Goal: Navigation & Orientation: Understand site structure

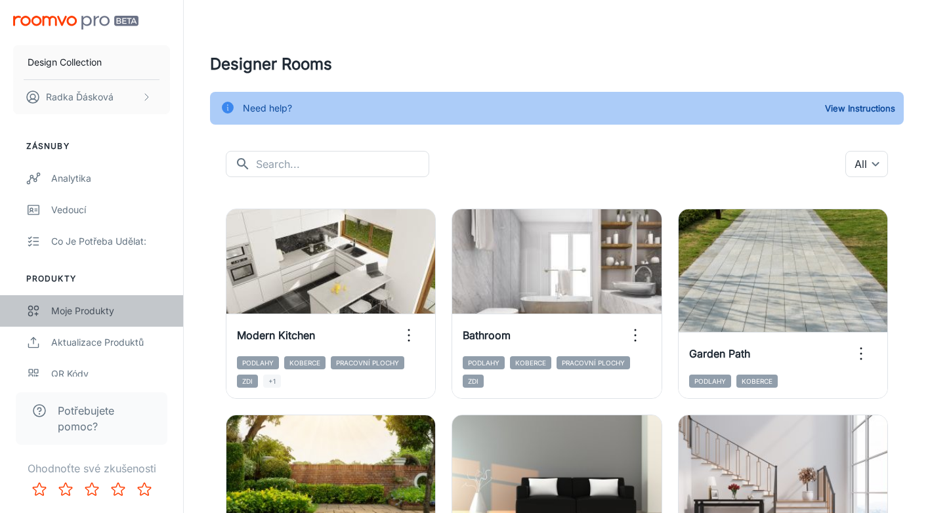
click at [89, 292] on div "Moje produkty" at bounding box center [110, 311] width 119 height 14
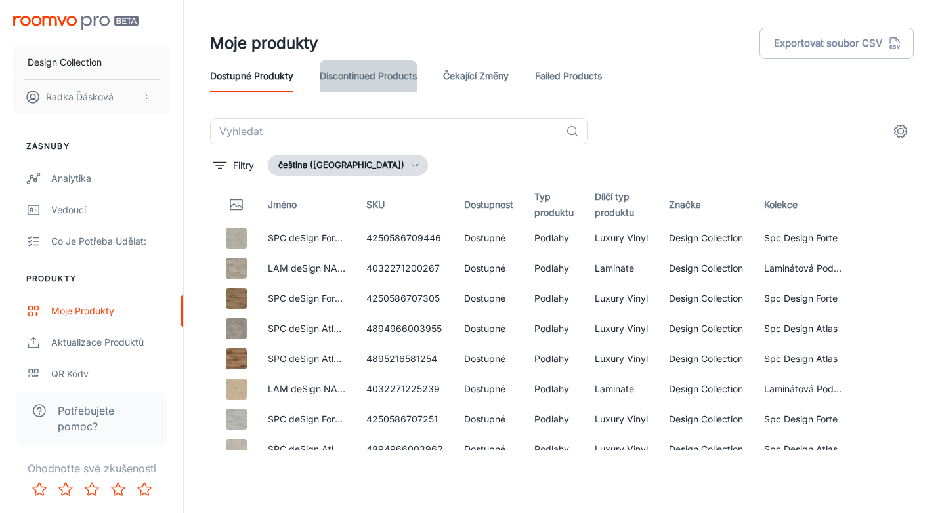
click at [379, 79] on link "Discontinued Products" at bounding box center [368, 76] width 97 height 32
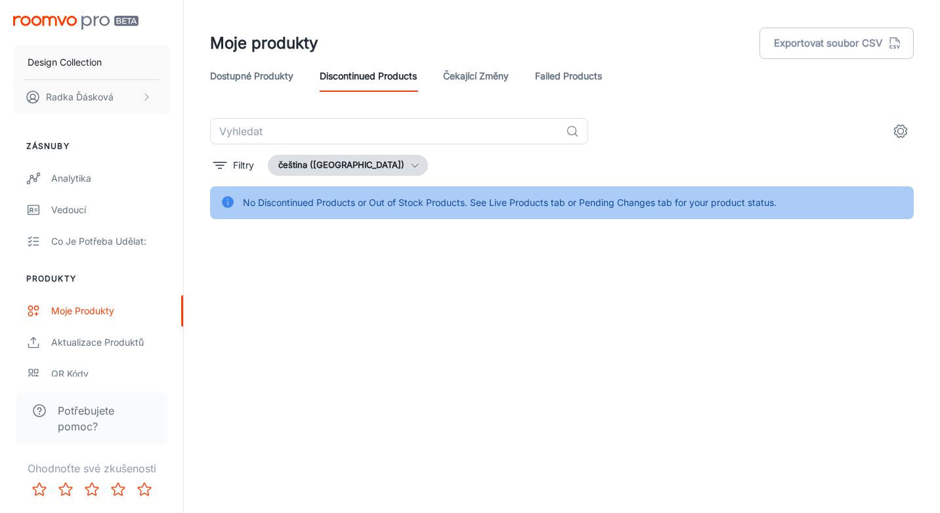
click at [463, 81] on link "Čekající změny" at bounding box center [476, 76] width 66 height 32
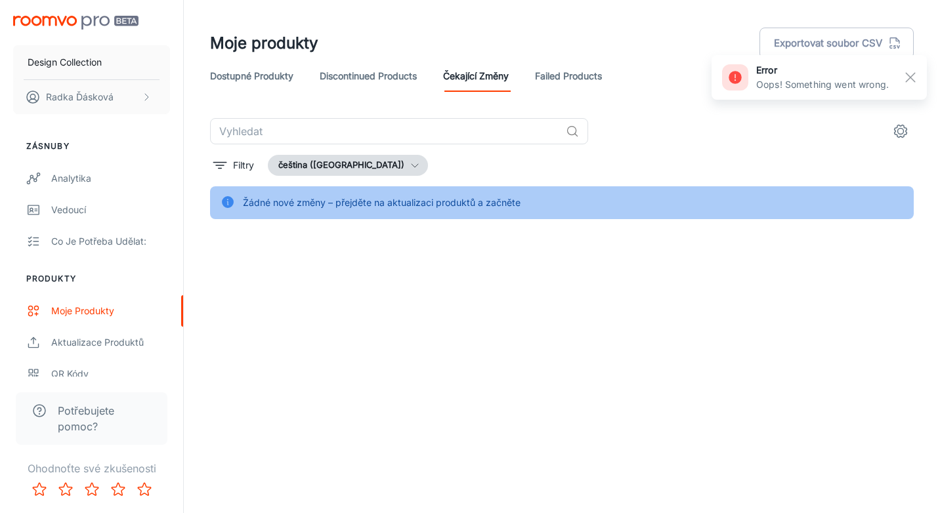
click at [548, 77] on link "Failed Products" at bounding box center [568, 76] width 67 height 32
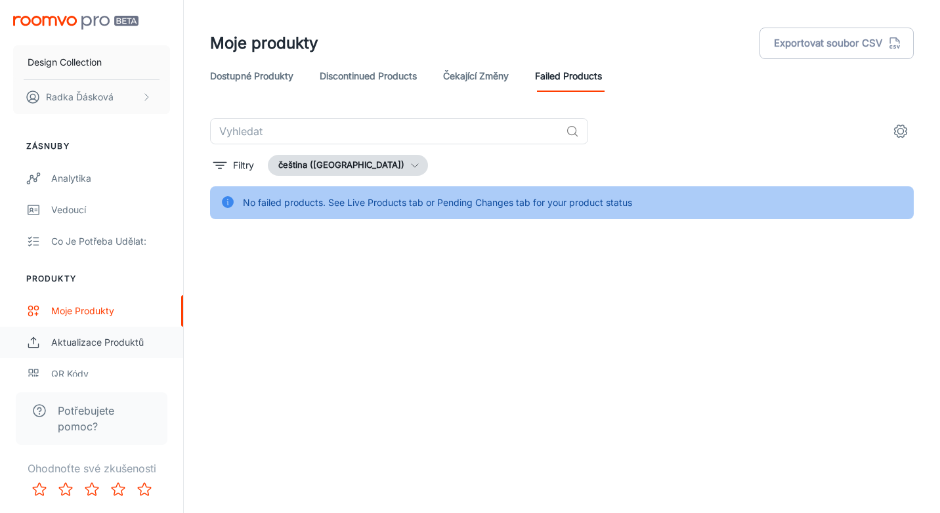
click at [62, 292] on div "Aktualizace produktů" at bounding box center [110, 342] width 119 height 14
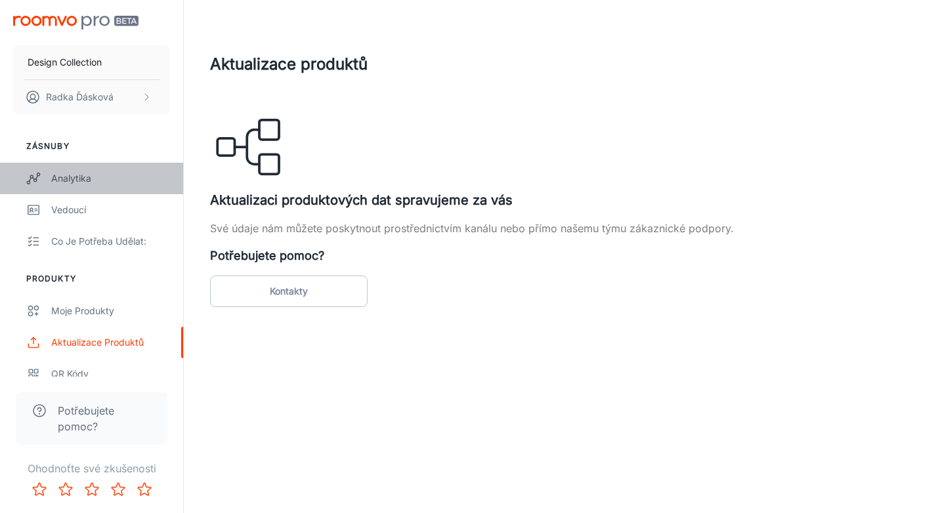
click at [78, 176] on div "Analytika" at bounding box center [110, 178] width 119 height 14
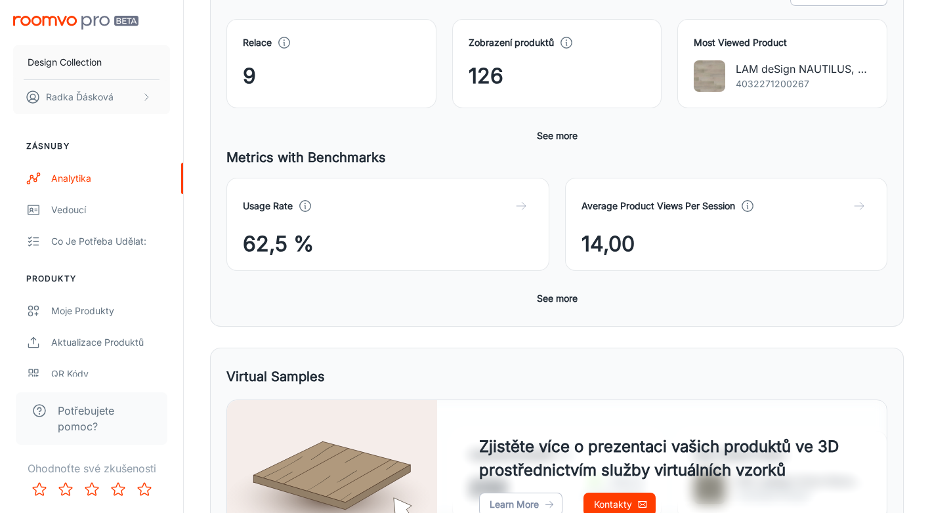
scroll to position [35, 0]
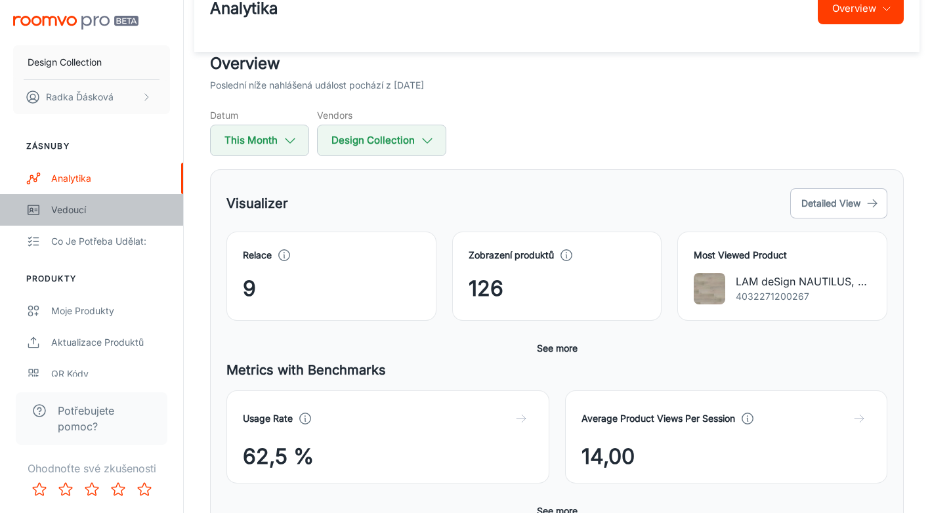
click at [61, 209] on div "Vedoucí" at bounding box center [110, 210] width 119 height 14
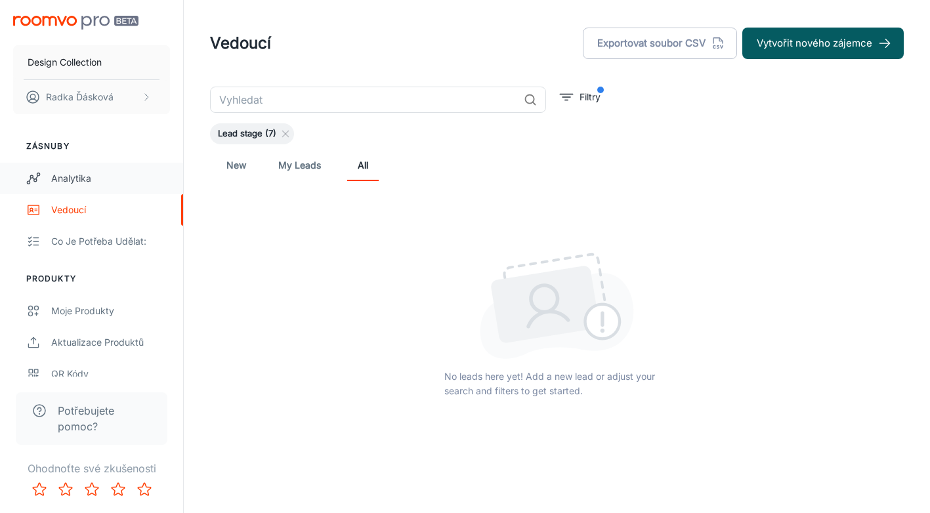
click at [77, 176] on div "Analytika" at bounding box center [110, 178] width 119 height 14
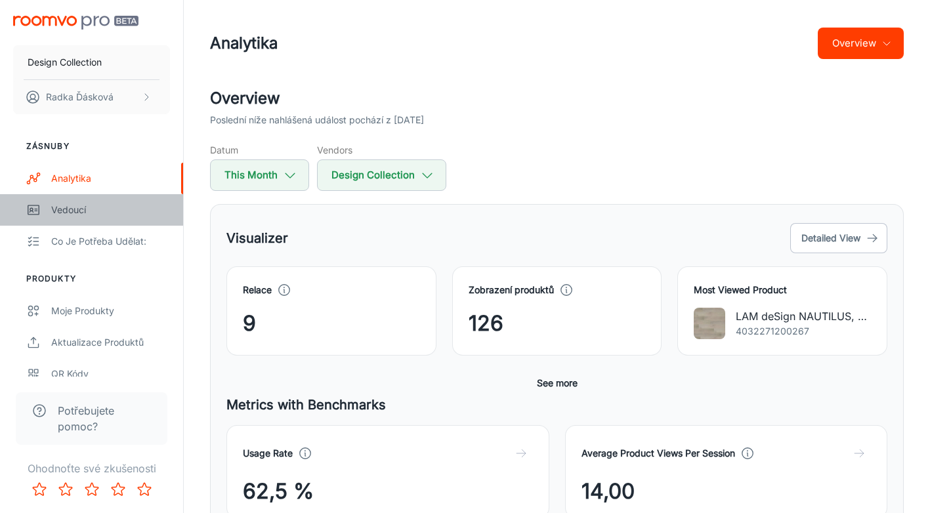
click at [63, 207] on div "Vedoucí" at bounding box center [110, 210] width 119 height 14
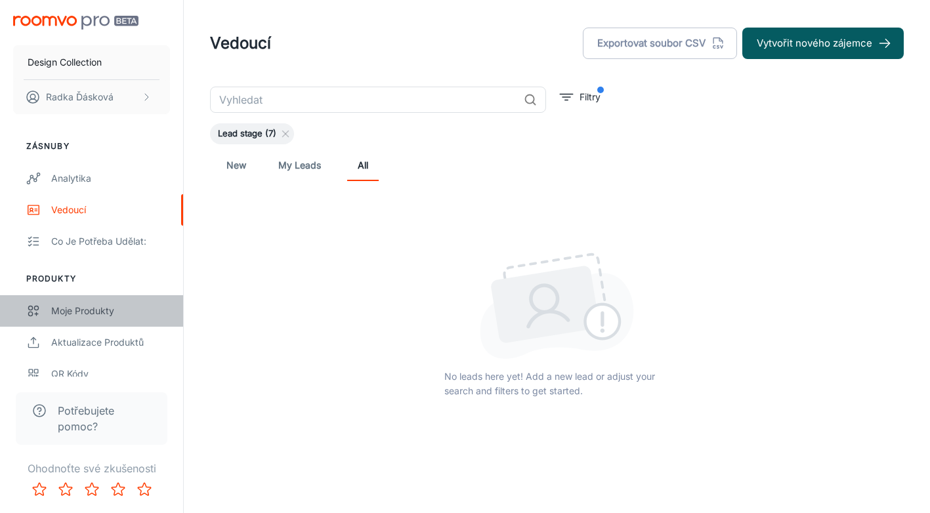
click at [96, 292] on div "Moje produkty" at bounding box center [110, 311] width 119 height 14
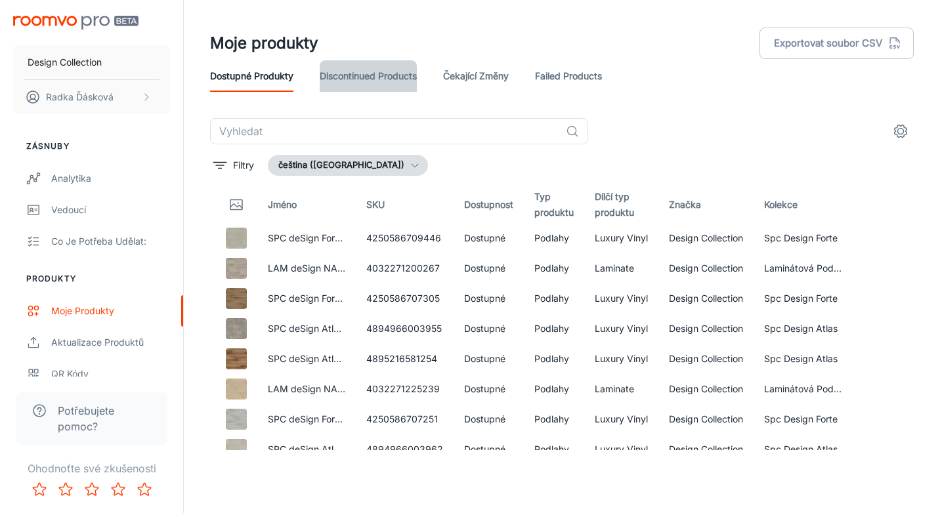
click at [387, 76] on link "Discontinued Products" at bounding box center [368, 76] width 97 height 32
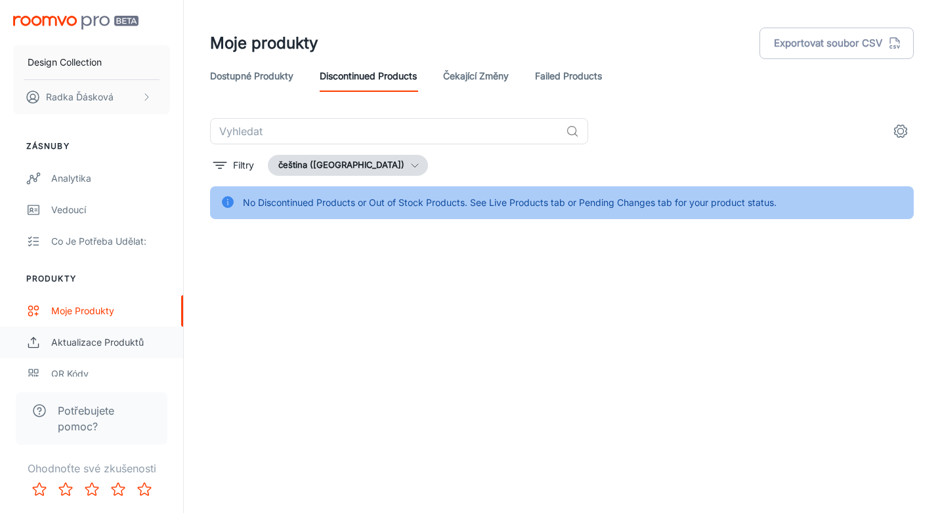
click at [122, 292] on link "Aktualizace produktů" at bounding box center [91, 343] width 183 height 32
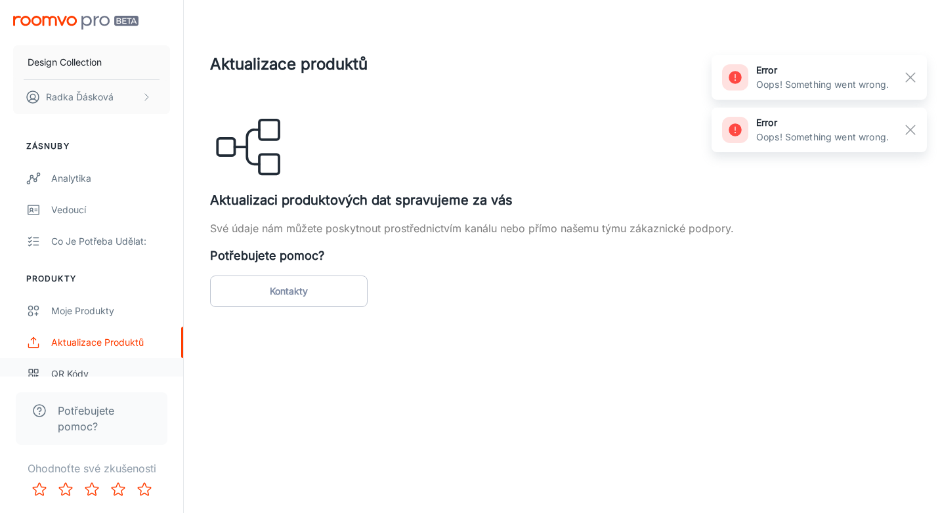
click at [62, 292] on div "QR kódy" at bounding box center [110, 374] width 119 height 14
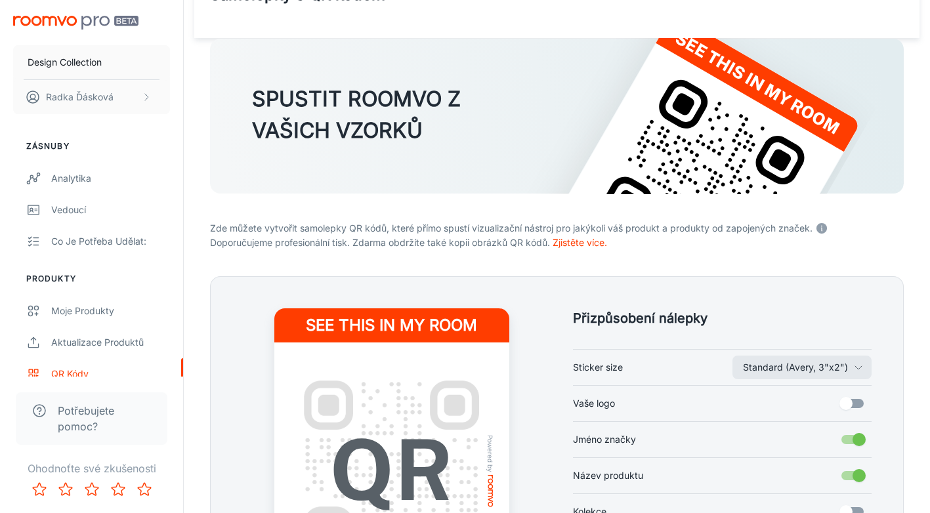
scroll to position [89, 0]
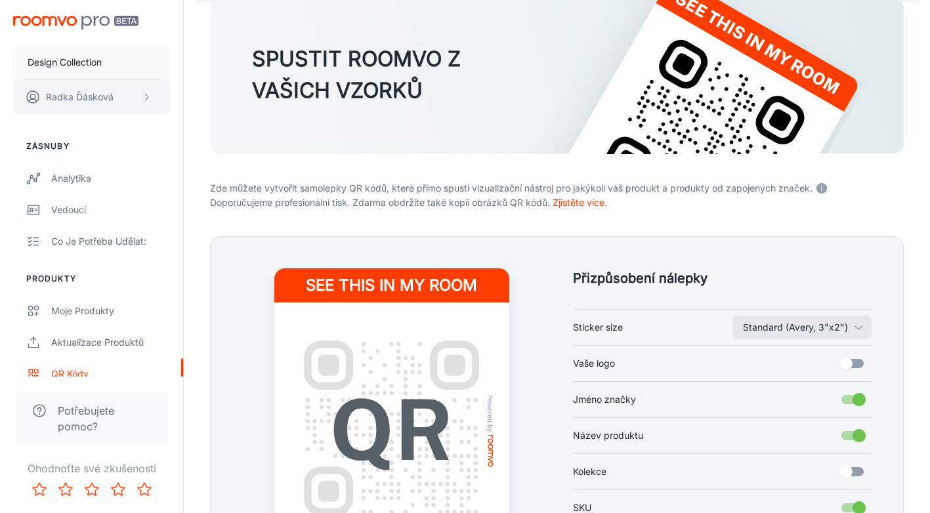
click at [68, 99] on p "[PERSON_NAME]" at bounding box center [80, 97] width 68 height 14
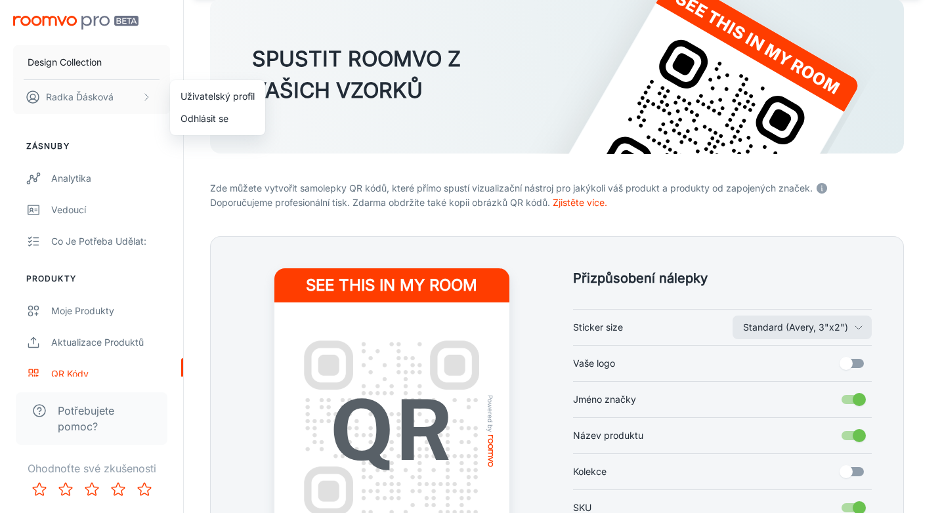
click at [228, 95] on li "Uživatelský profil" at bounding box center [217, 96] width 95 height 22
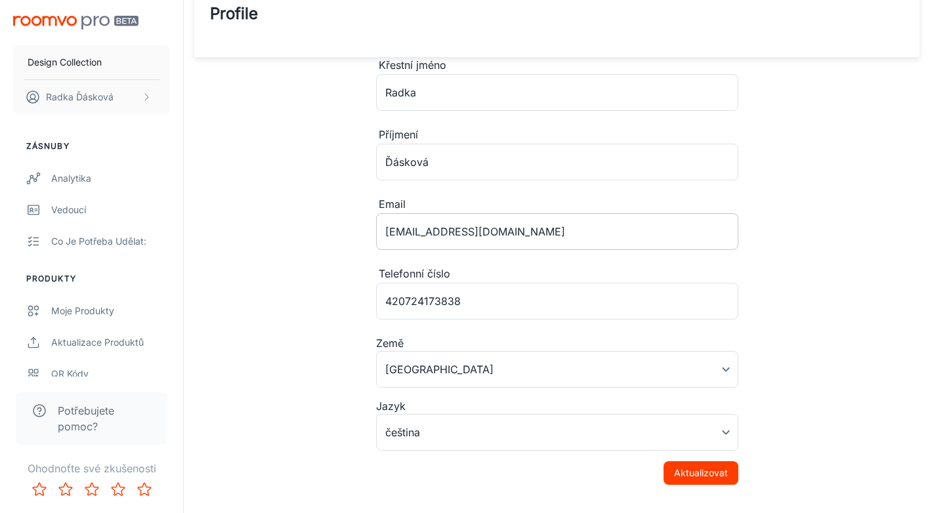
scroll to position [54, 0]
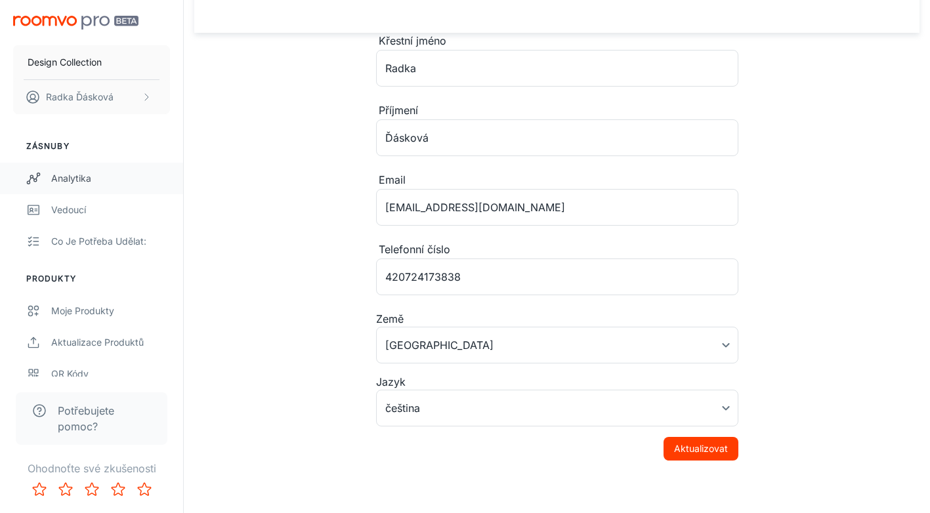
click at [67, 183] on div "Analytika" at bounding box center [110, 178] width 119 height 14
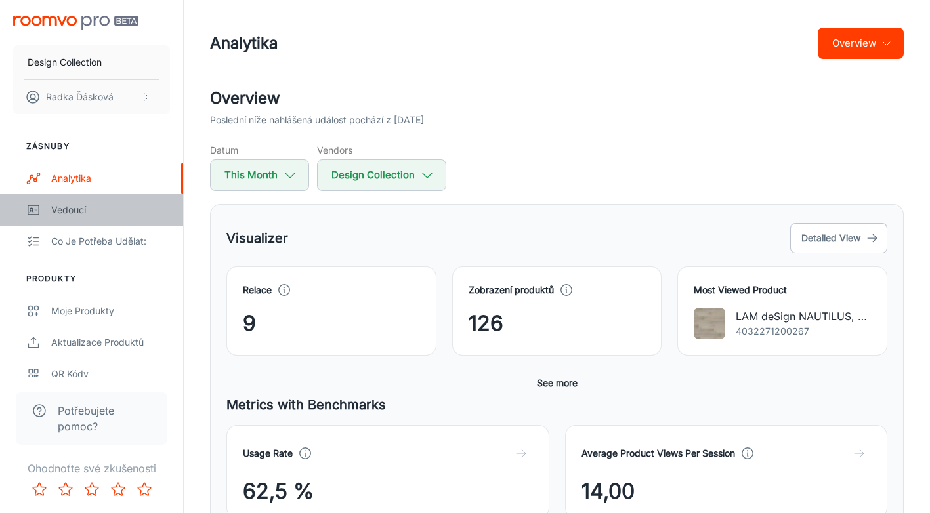
click at [72, 215] on div "Vedoucí" at bounding box center [110, 210] width 119 height 14
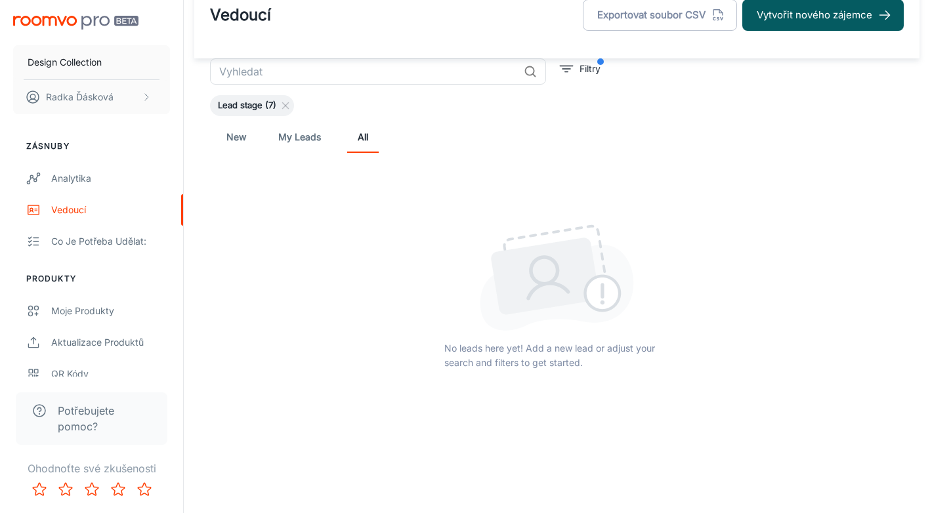
scroll to position [35, 0]
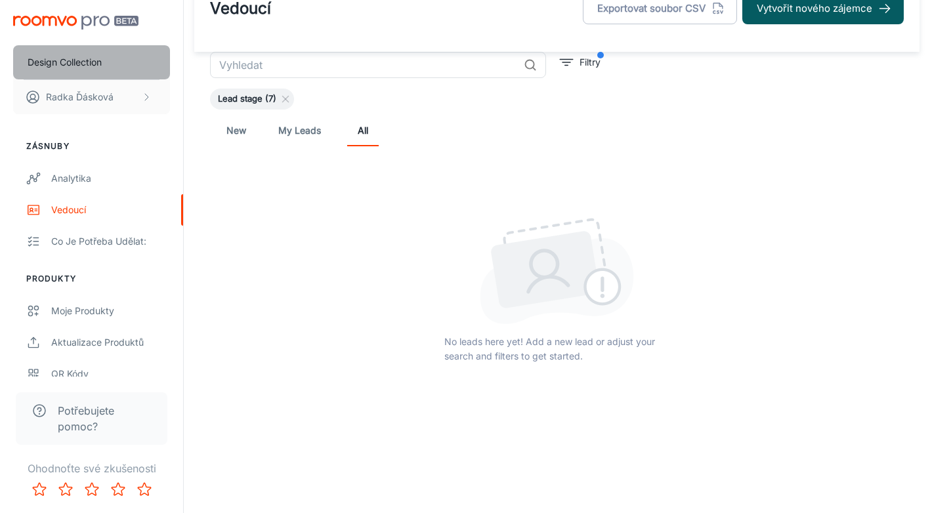
click at [58, 54] on button "Design Collection" at bounding box center [91, 62] width 157 height 34
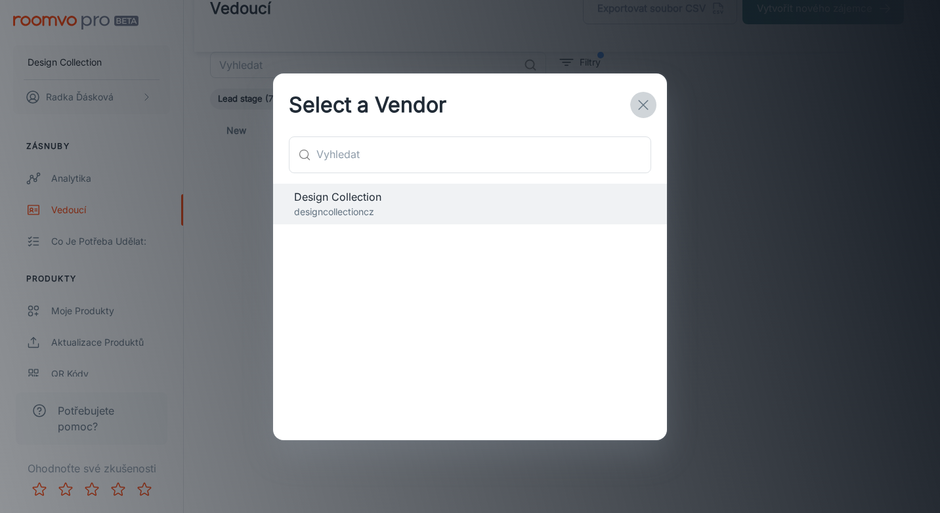
click at [623, 105] on icon "button" at bounding box center [643, 105] width 16 height 16
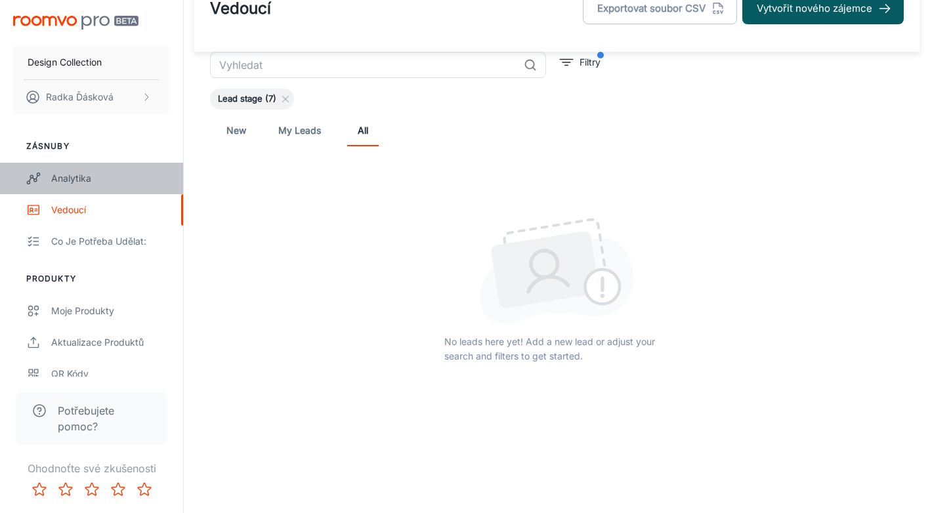
click at [70, 187] on link "Analytika" at bounding box center [91, 179] width 183 height 32
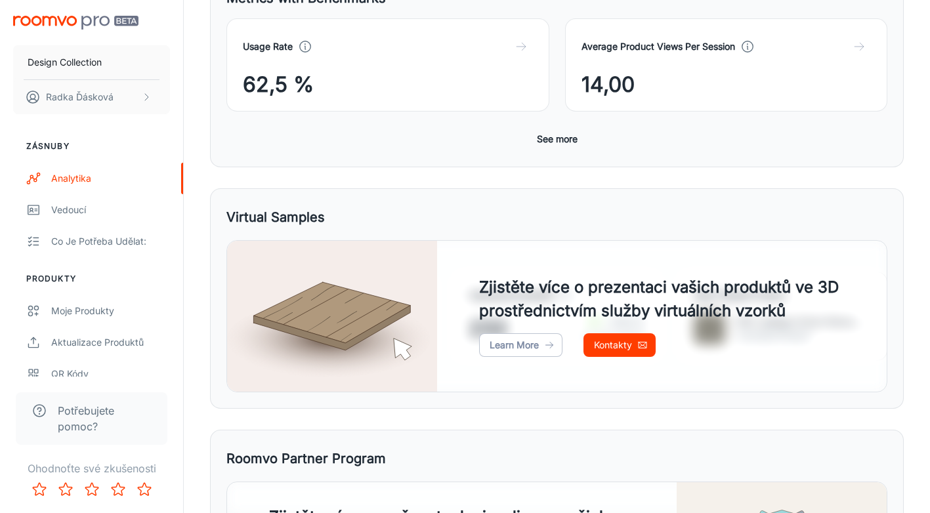
scroll to position [415, 0]
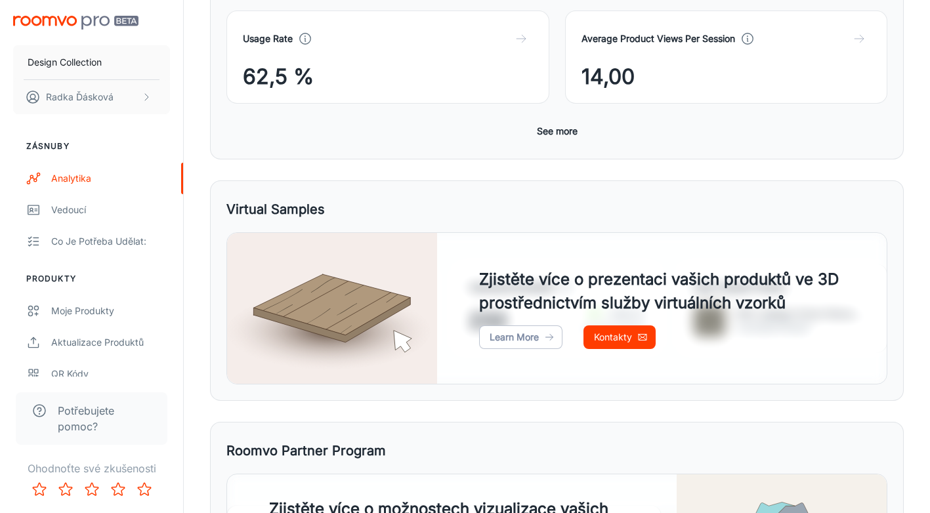
click at [374, 292] on img at bounding box center [332, 308] width 210 height 151
click at [504, 292] on link "Learn More" at bounding box center [520, 338] width 83 height 24
